Goal: Task Accomplishment & Management: Use online tool/utility

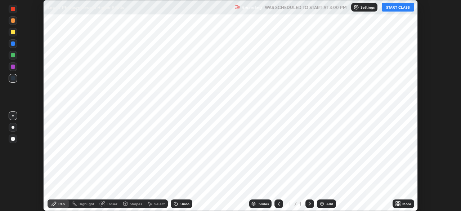
scroll to position [211, 461]
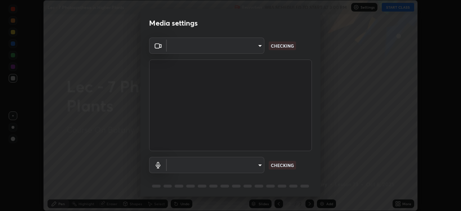
type input "a8b08e10d3d60b89318507e4d98459616dab4a9550acfb6cf4b435b0c3f8bfe2"
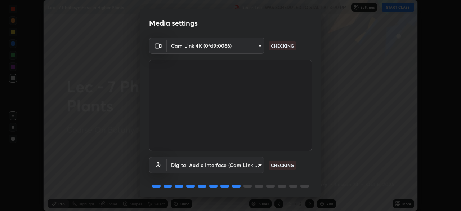
click at [255, 166] on body "Erase all Lec - 7 Photosynthesis in Higher Plants Recording WAS SCHEDULED TO ST…" at bounding box center [230, 105] width 461 height 211
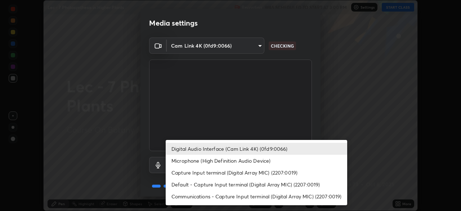
click at [254, 163] on li "Microphone (High Definition Audio Device)" at bounding box center [256, 160] width 181 height 12
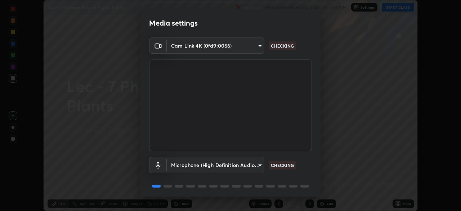
scroll to position [26, 0]
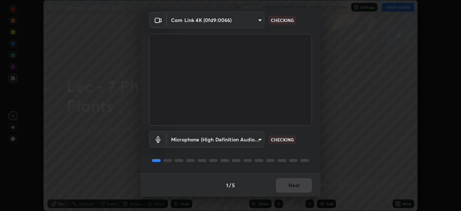
click at [254, 138] on body "Erase all Lec - 7 Photosynthesis in Higher Plants Recording WAS SCHEDULED TO ST…" at bounding box center [230, 105] width 461 height 211
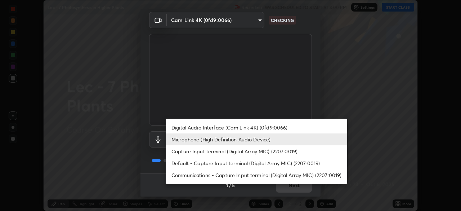
click at [251, 127] on li "Digital Audio Interface (Cam Link 4K) (0fd9:0066)" at bounding box center [256, 127] width 181 height 12
type input "fddc75792028f2a3ee10f190c4d732dbd6dc4fa6ec39c7509c8f01aa93b6e4d3"
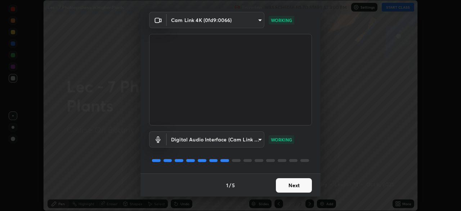
click at [288, 183] on button "Next" at bounding box center [294, 185] width 36 height 14
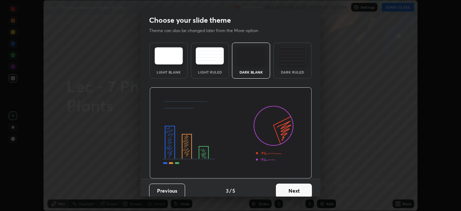
click at [291, 186] on button "Next" at bounding box center [294, 190] width 36 height 14
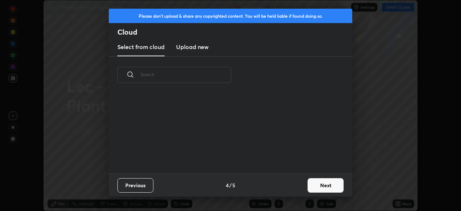
click at [292, 187] on div "Previous 4 / 5 Next" at bounding box center [230, 184] width 243 height 23
click at [310, 185] on button "Next" at bounding box center [326, 185] width 36 height 14
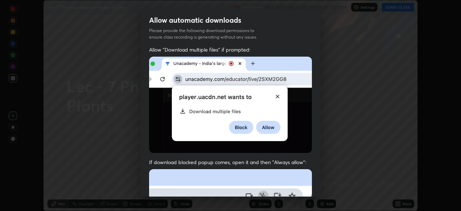
click at [313, 183] on div "Allow "Download multiple files" if prompted: If download blocked popup comes, o…" at bounding box center [230, 197] width 180 height 303
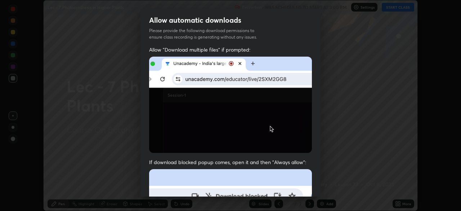
click at [315, 184] on div "Allow "Download multiple files" if prompted: If download blocked popup comes, o…" at bounding box center [230, 197] width 180 height 303
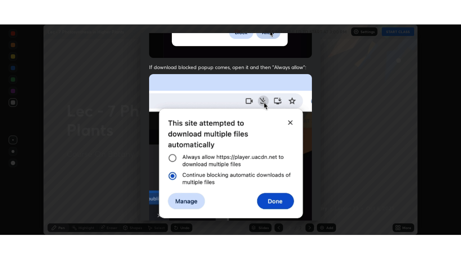
scroll to position [172, 0]
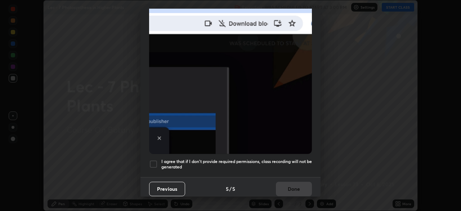
click at [153, 161] on div at bounding box center [153, 164] width 9 height 9
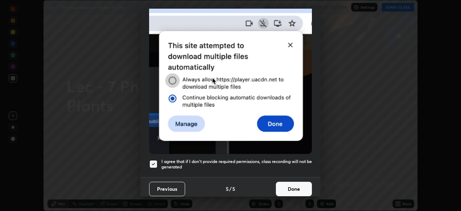
click at [289, 185] on button "Done" at bounding box center [294, 188] width 36 height 14
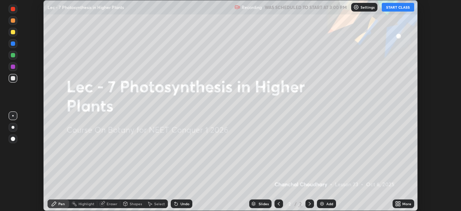
click at [398, 5] on button "START CLASS" at bounding box center [398, 7] width 32 height 9
click at [329, 203] on div "Add" at bounding box center [329, 204] width 7 height 4
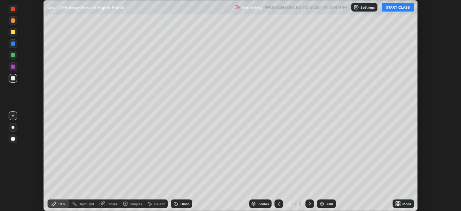
click at [402, 205] on div "More" at bounding box center [406, 204] width 9 height 4
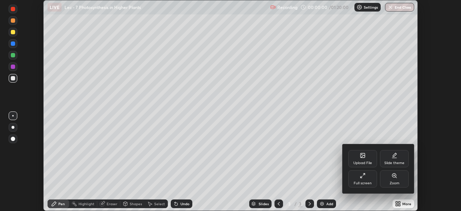
click at [369, 181] on div "Full screen" at bounding box center [363, 183] width 18 height 4
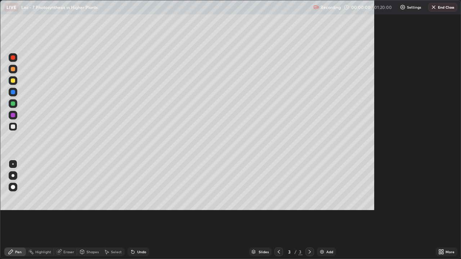
scroll to position [259, 461]
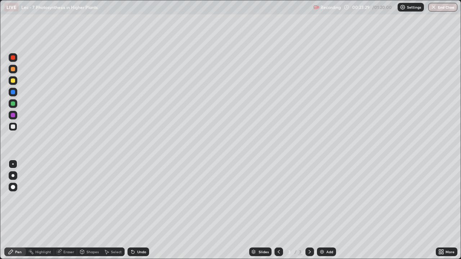
click at [14, 80] on div at bounding box center [13, 80] width 4 height 4
click at [13, 176] on div at bounding box center [13, 175] width 3 height 3
